Goal: Find specific page/section: Locate a particular part of the current website

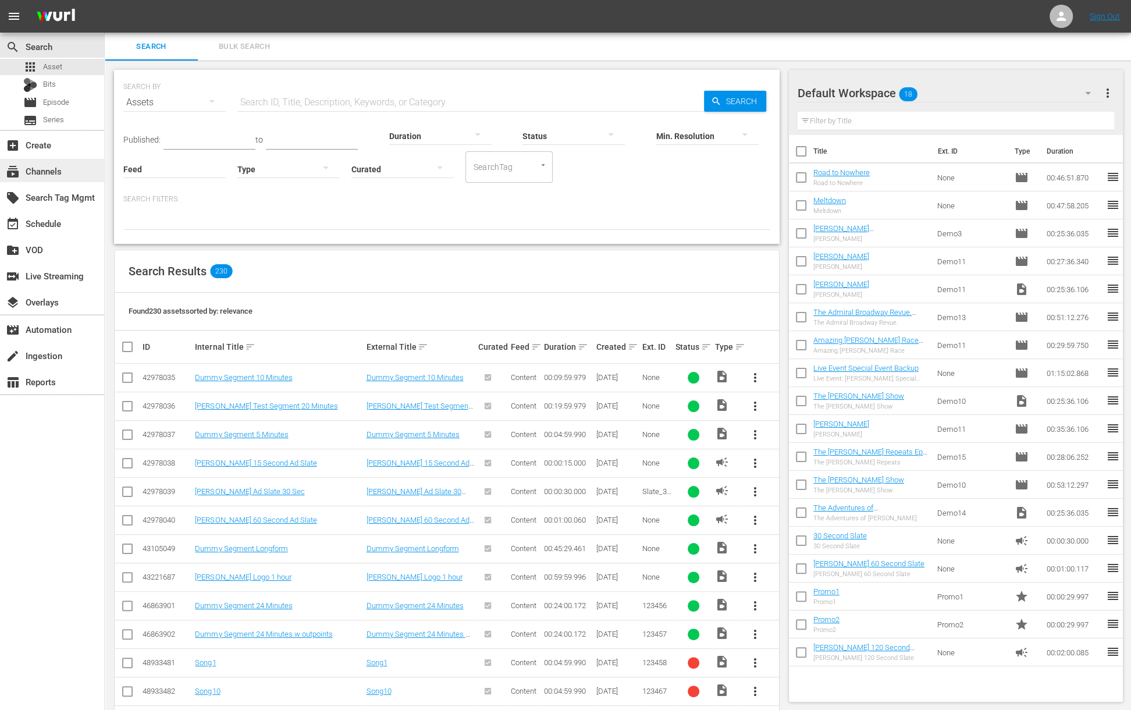
click at [47, 181] on div "subscriptions Channels" at bounding box center [52, 170] width 104 height 23
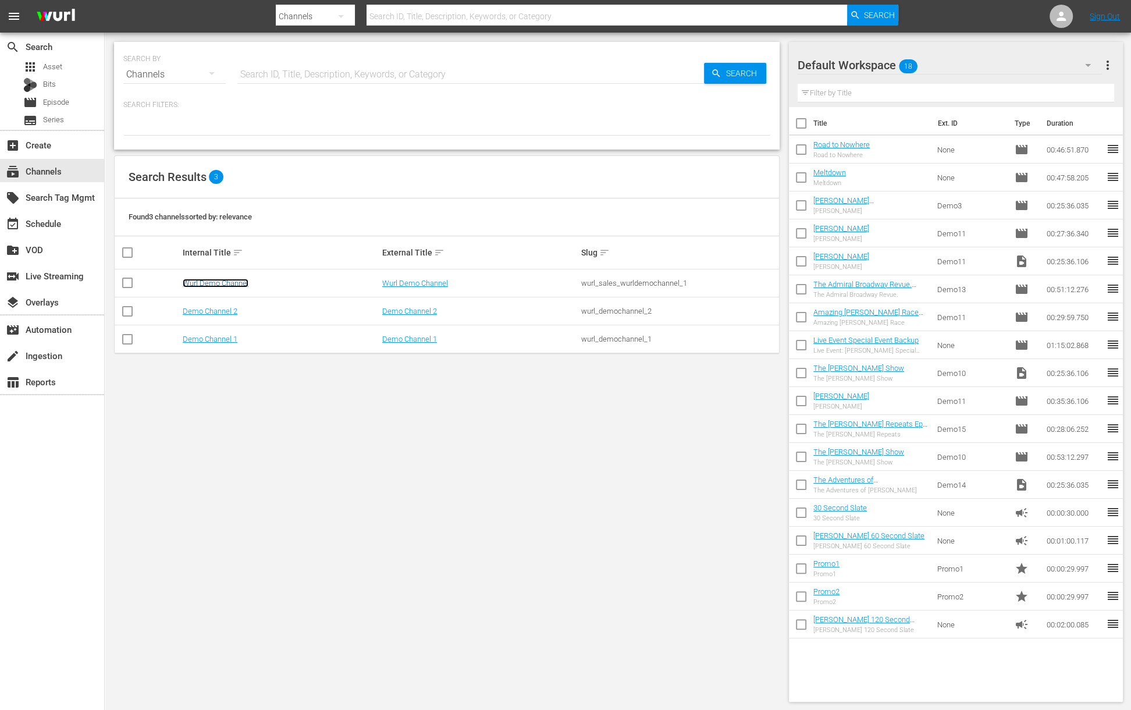
click at [223, 280] on link "Wurl Demo Channel" at bounding box center [216, 283] width 66 height 9
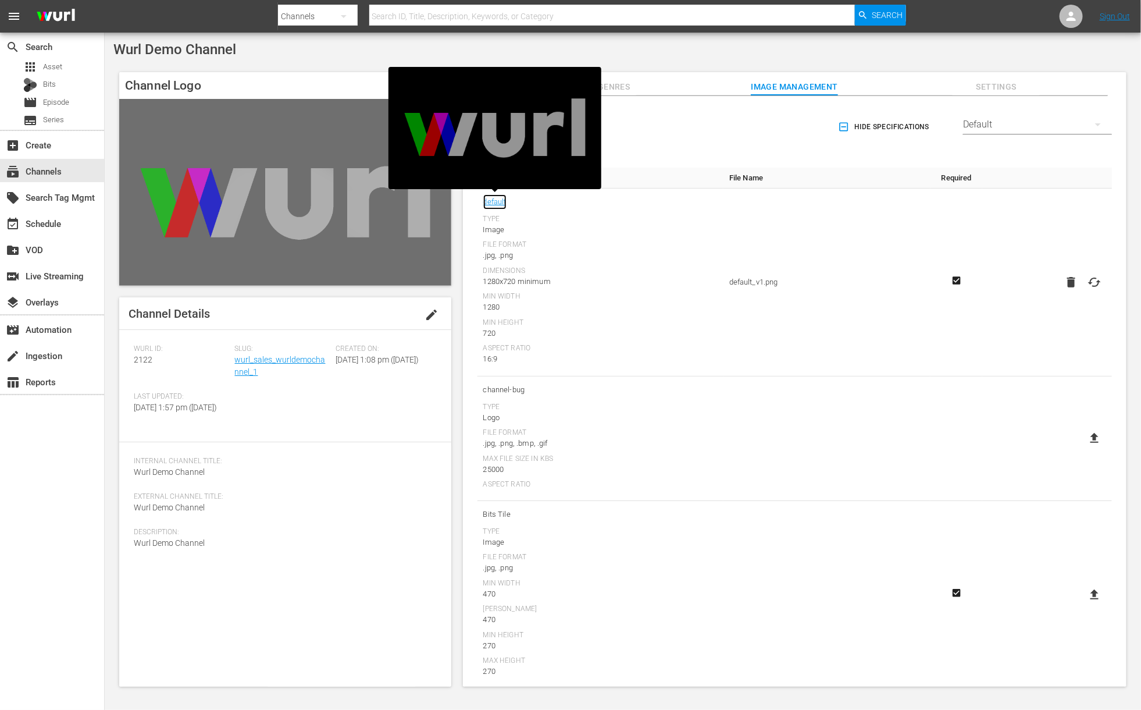
click at [497, 196] on link "default" at bounding box center [494, 201] width 23 height 15
click at [1073, 21] on icon at bounding box center [1072, 16] width 14 height 14
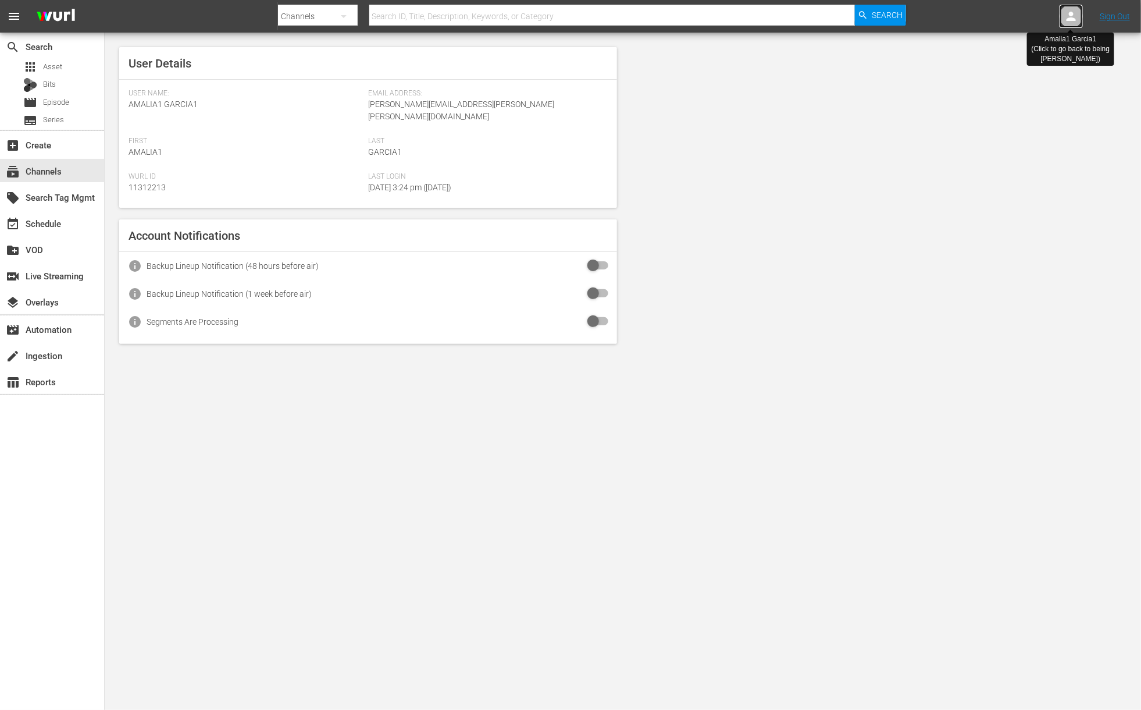
click at [1073, 12] on icon at bounding box center [1071, 16] width 9 height 9
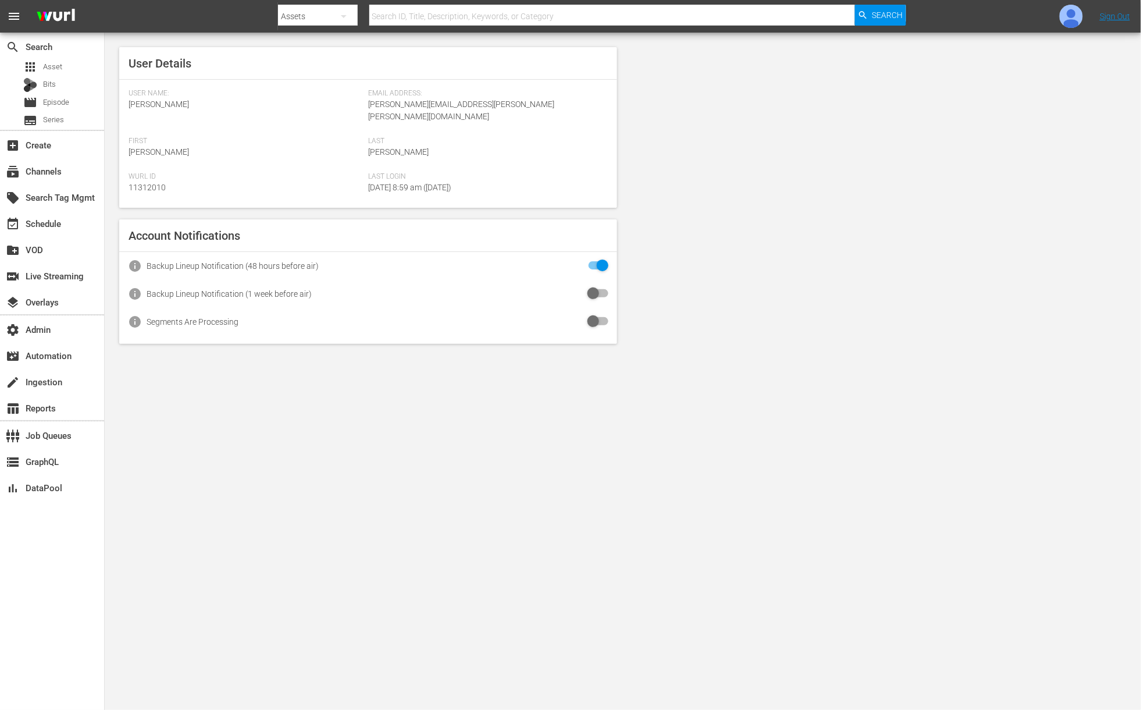
click at [434, 22] on input "text" at bounding box center [612, 16] width 486 height 28
type input "absolute"
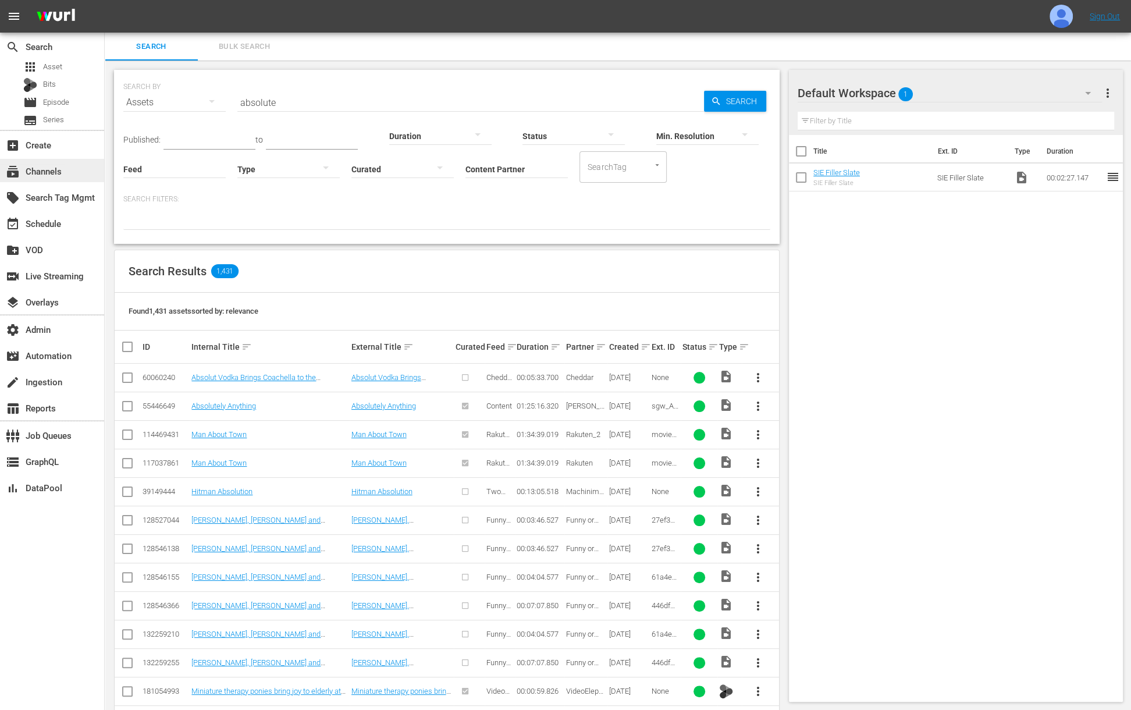
click at [47, 165] on div "subscriptions Channels" at bounding box center [32, 169] width 65 height 10
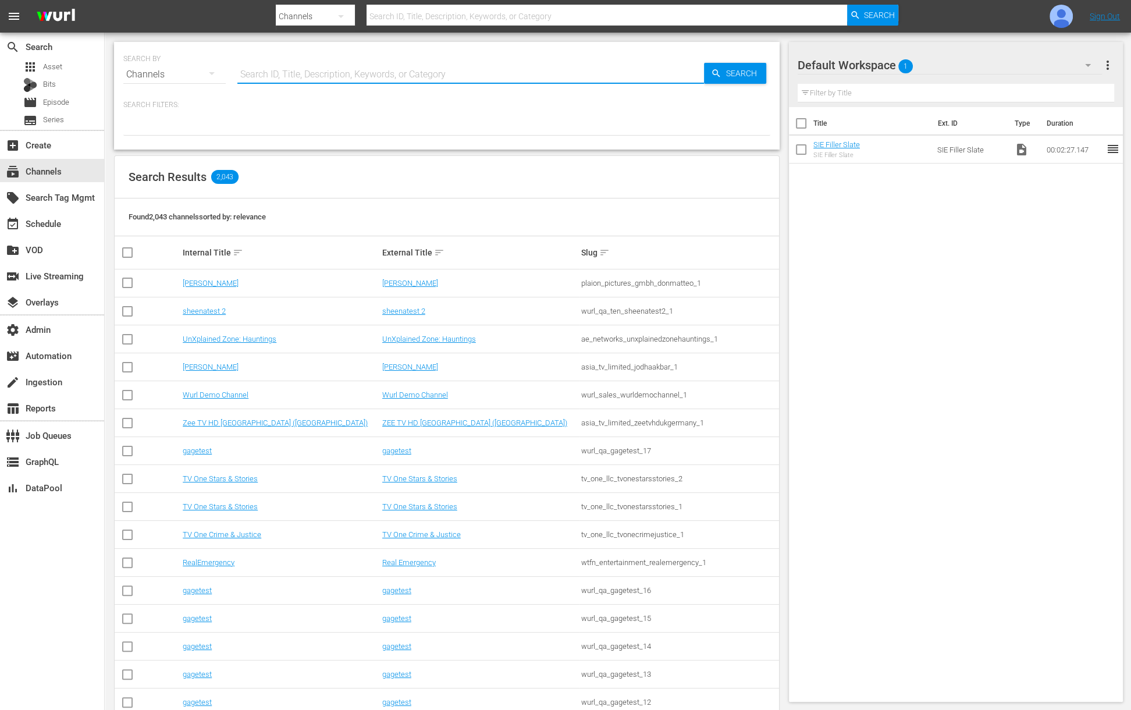
click at [279, 69] on input "text" at bounding box center [470, 74] width 467 height 28
type input "abol"
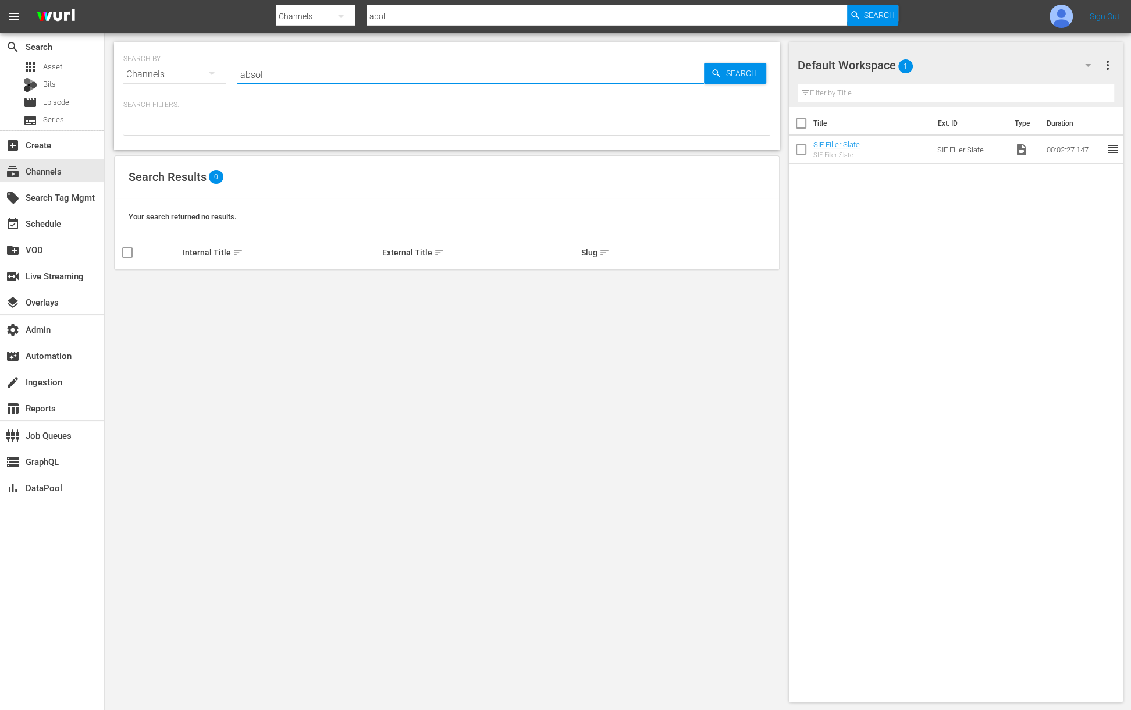
type input "absolu"
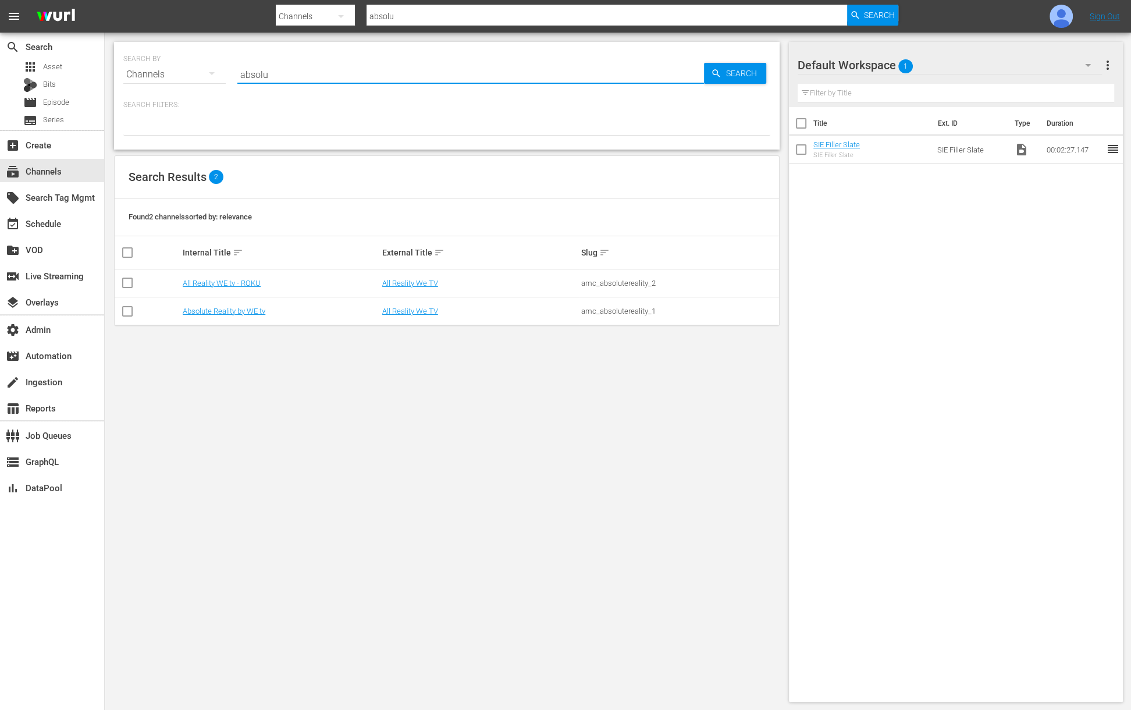
type input "absolute"
click at [236, 311] on link "Absolute Reality by WE tv" at bounding box center [224, 311] width 83 height 9
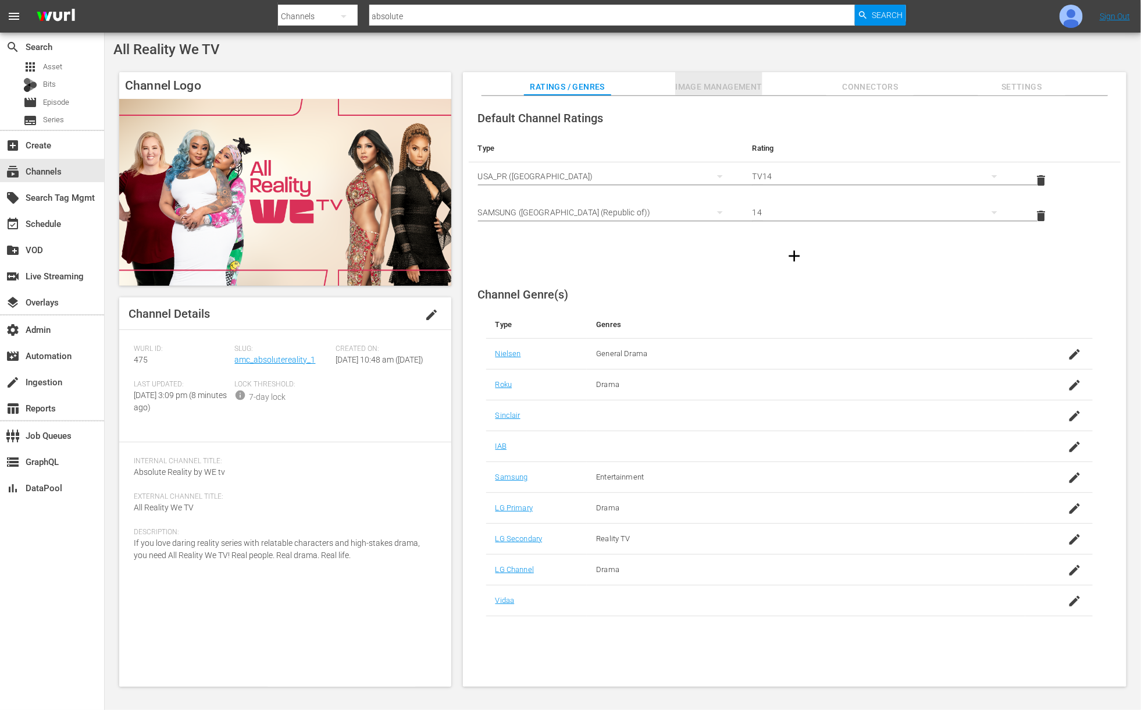
click at [713, 89] on span "Image Management" at bounding box center [718, 87] width 87 height 15
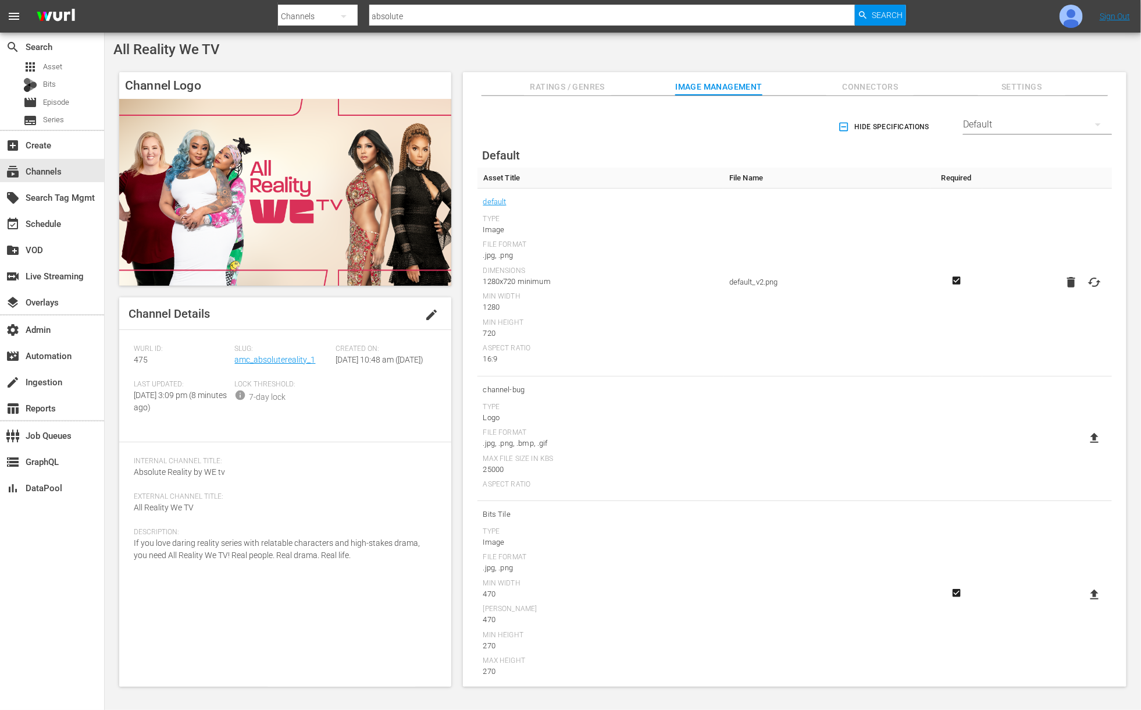
click at [980, 123] on div "Default" at bounding box center [1037, 124] width 149 height 33
click at [1008, 365] on div "Google TV" at bounding box center [1034, 365] width 121 height 19
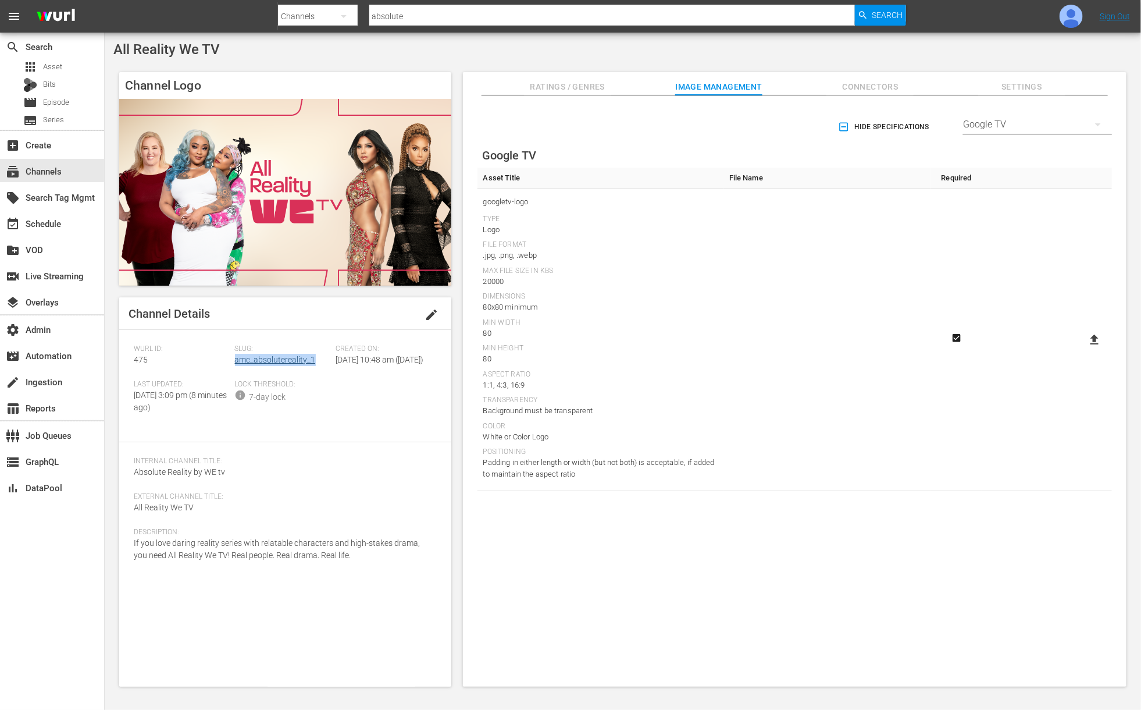
drag, startPoint x: 322, startPoint y: 357, endPoint x: 236, endPoint y: 364, distance: 86.3
click at [236, 364] on div "Slug: amc_absolutereality_1" at bounding box center [285, 361] width 101 height 35
copy link "amc_absolutereality_1"
